Goal: Find contact information: Find contact information

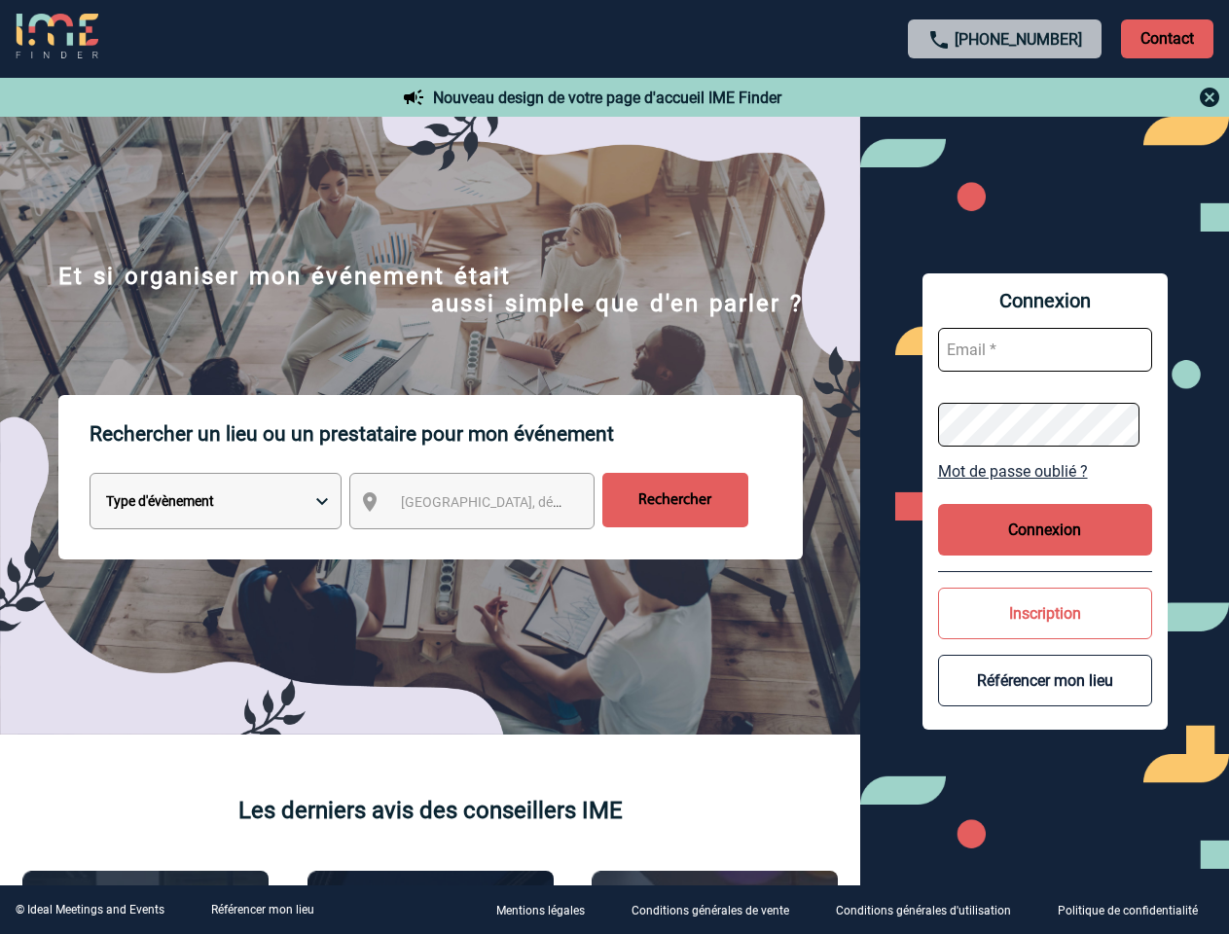
click at [614, 467] on p "Rechercher un lieu ou un prestataire pour mon événement" at bounding box center [446, 434] width 713 height 78
click at [1167, 38] on p "Contact" at bounding box center [1167, 38] width 92 height 39
click at [1005, 97] on div at bounding box center [1005, 97] width 433 height 23
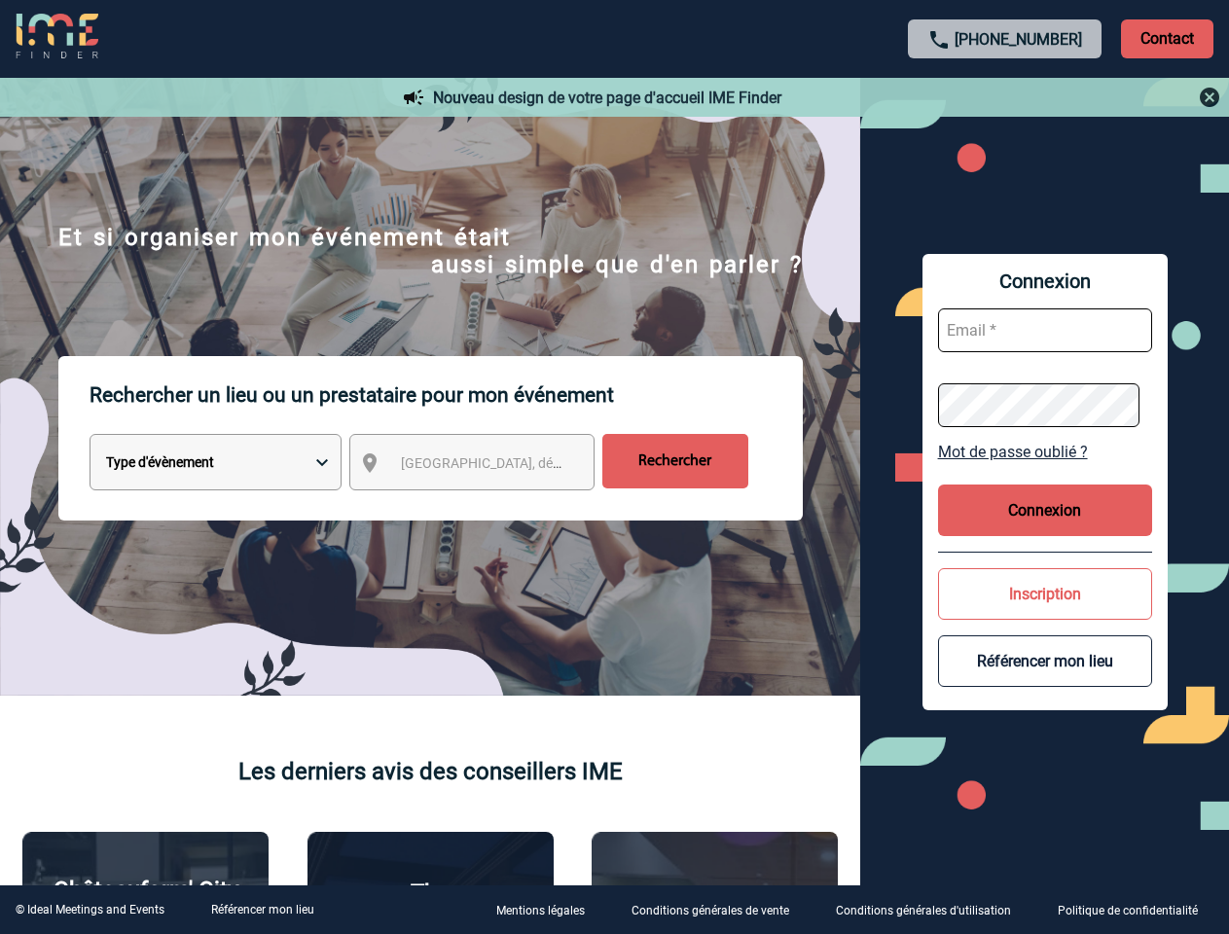
click at [490, 505] on div at bounding box center [510, 388] width 1021 height 777
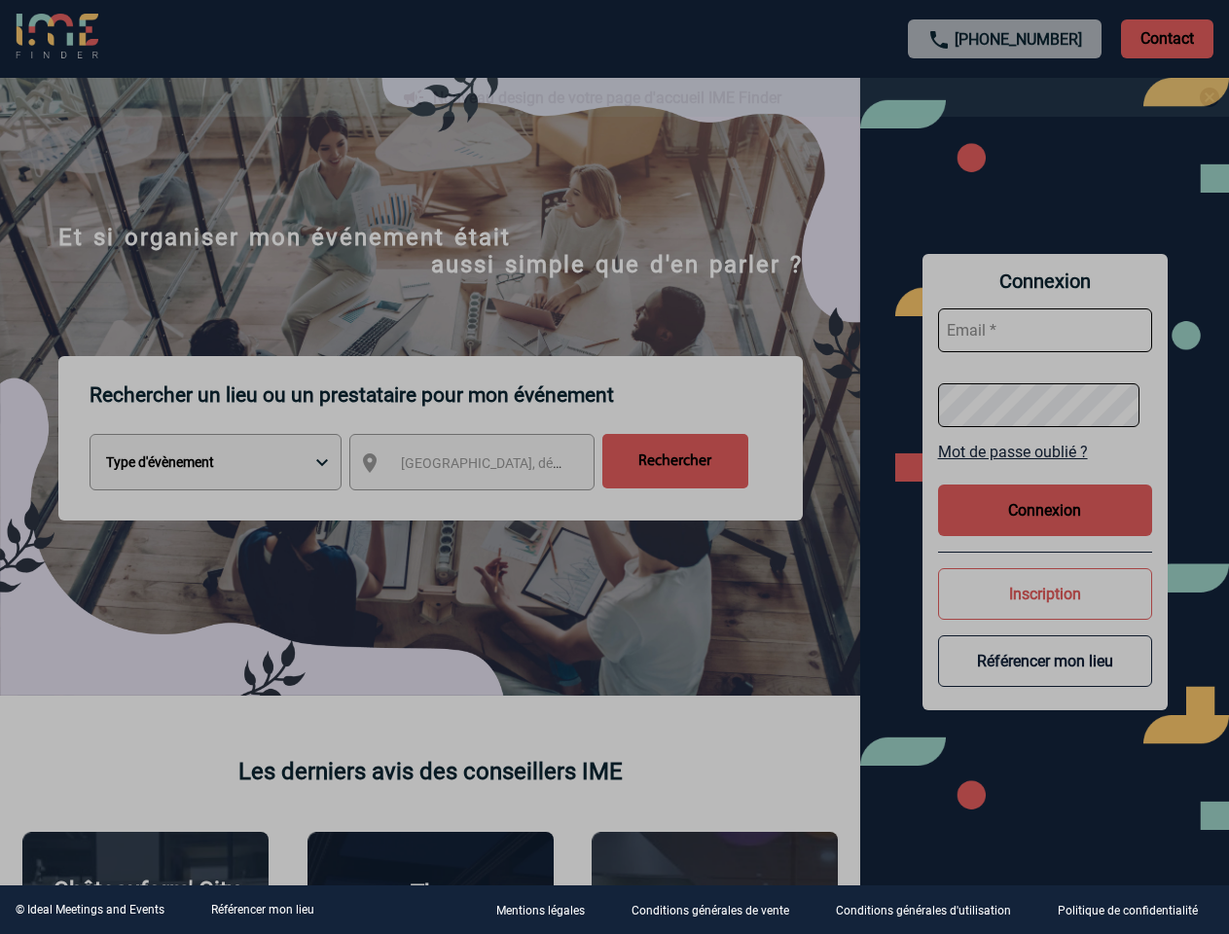
click at [1045, 471] on div at bounding box center [614, 467] width 1229 height 934
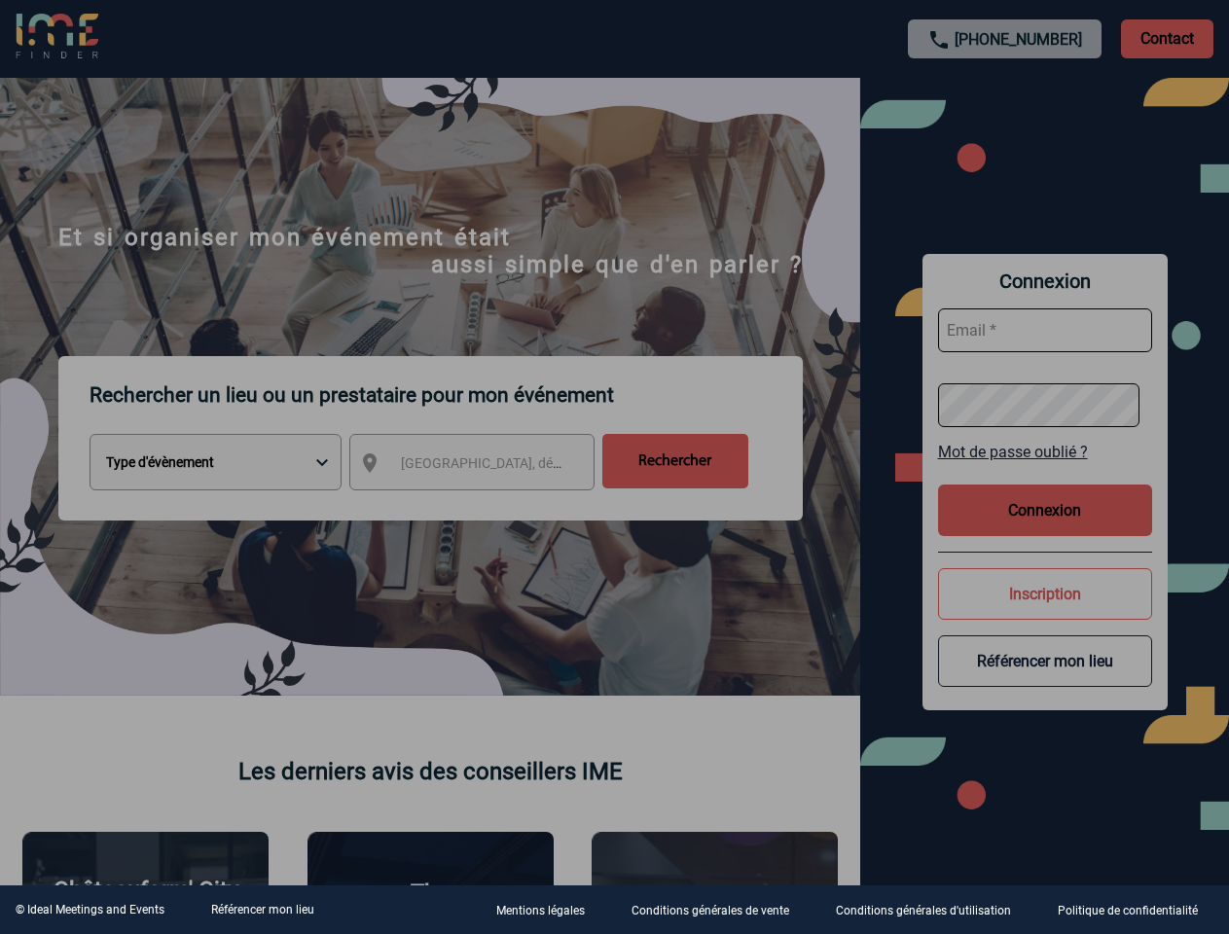
click at [1045, 529] on div at bounding box center [614, 467] width 1229 height 934
click at [1045, 613] on div at bounding box center [614, 467] width 1229 height 934
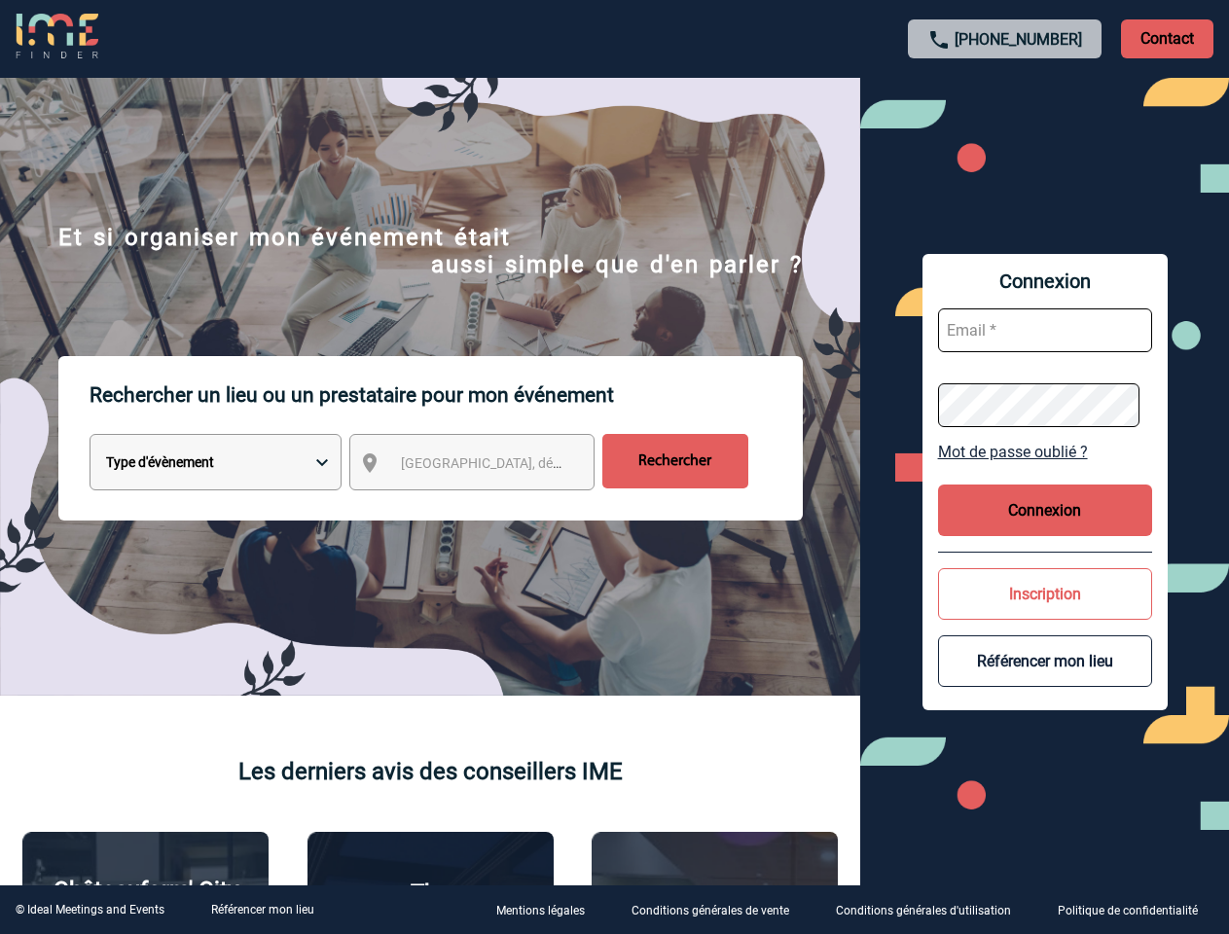
click at [1045, 680] on button "Référencer mon lieu" at bounding box center [1045, 661] width 214 height 52
click at [262, 910] on link "Référencer mon lieu" at bounding box center [262, 910] width 103 height 14
